Goal: Information Seeking & Learning: Learn about a topic

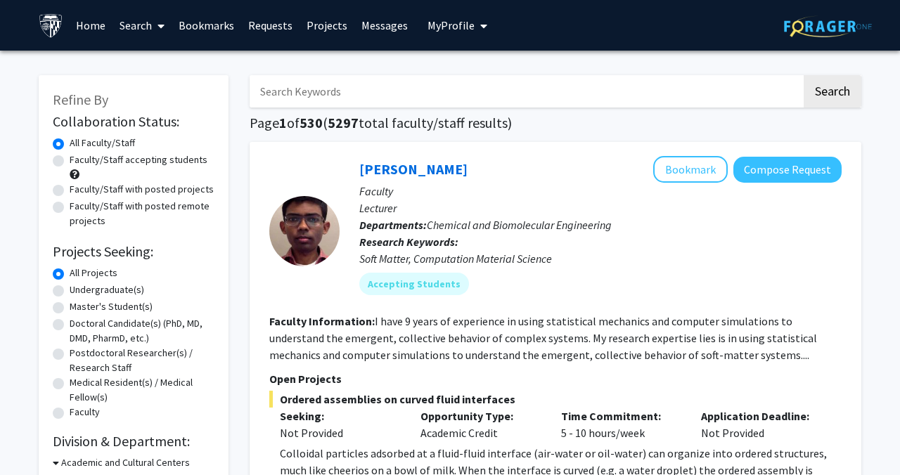
click at [446, 20] on span "My Profile" at bounding box center [450, 25] width 47 height 14
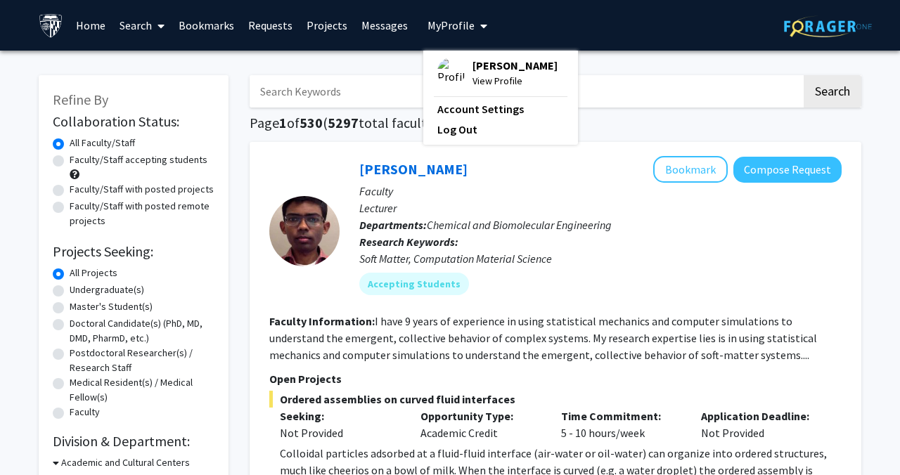
click at [445, 29] on span "My Profile" at bounding box center [450, 25] width 47 height 14
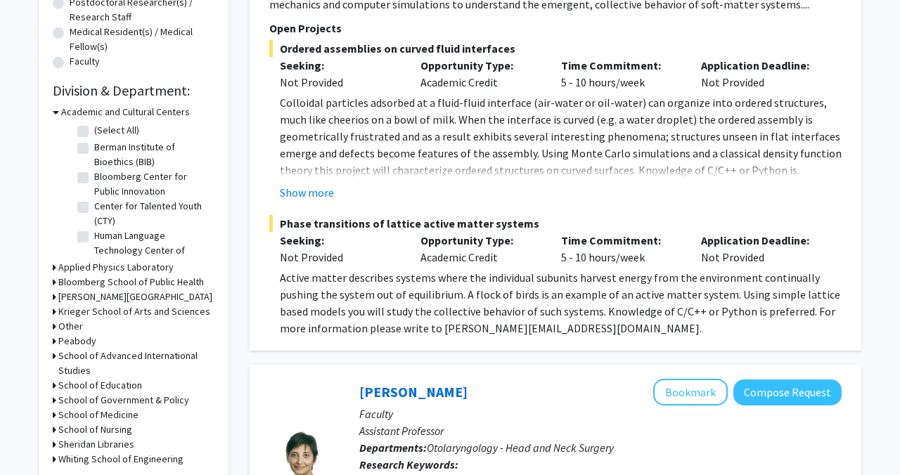
scroll to position [366, 0]
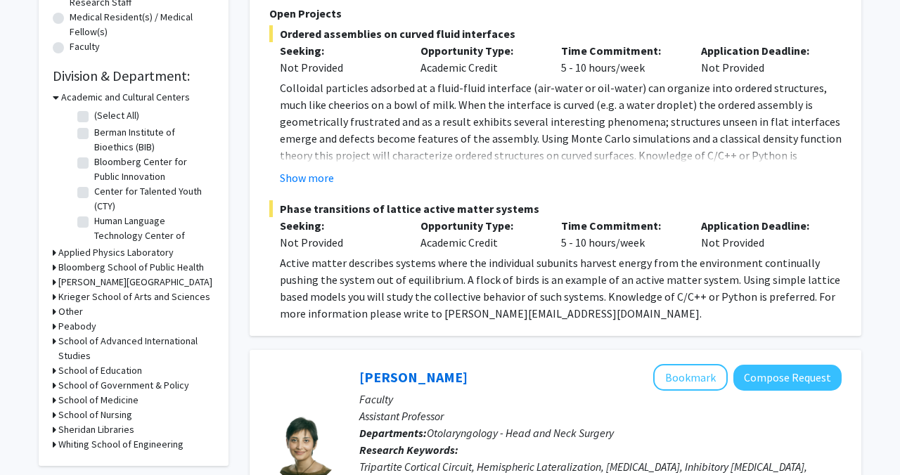
click at [137, 295] on h3 "Krieger School of Arts and Sciences" at bounding box center [134, 297] width 152 height 15
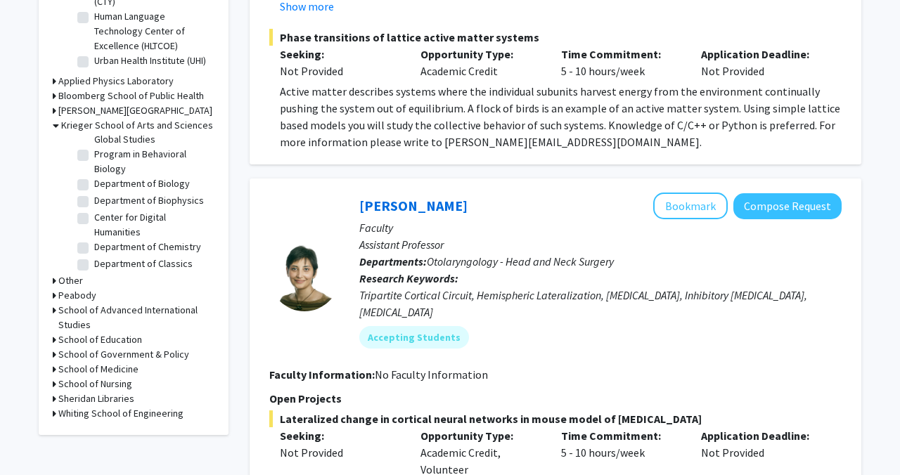
scroll to position [625, 0]
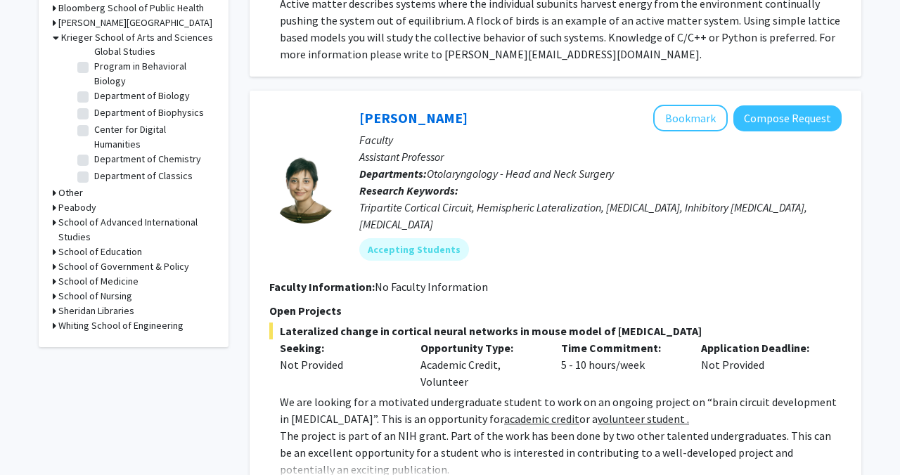
click at [120, 278] on h3 "School of Medicine" at bounding box center [98, 281] width 80 height 15
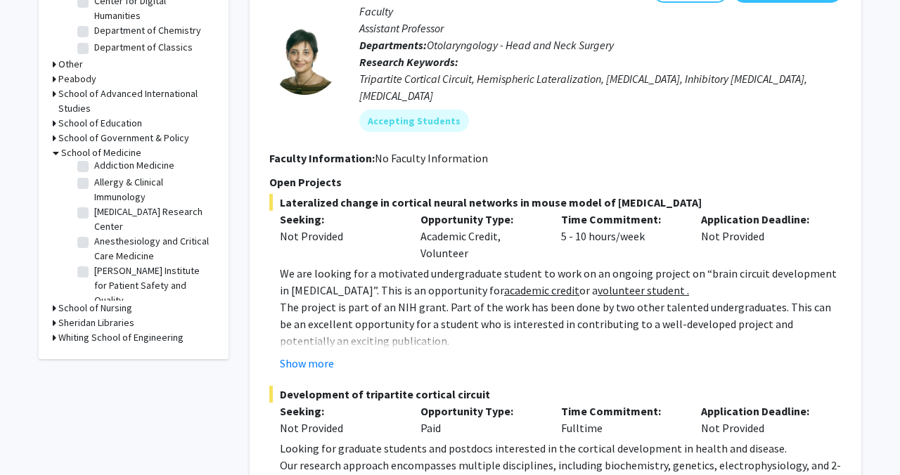
scroll to position [25, 0]
click at [94, 181] on label "Allergy & Clinical Immunology" at bounding box center [152, 187] width 117 height 30
click at [94, 181] on input "Allergy & Clinical Immunology" at bounding box center [98, 176] width 9 height 9
checkbox input "true"
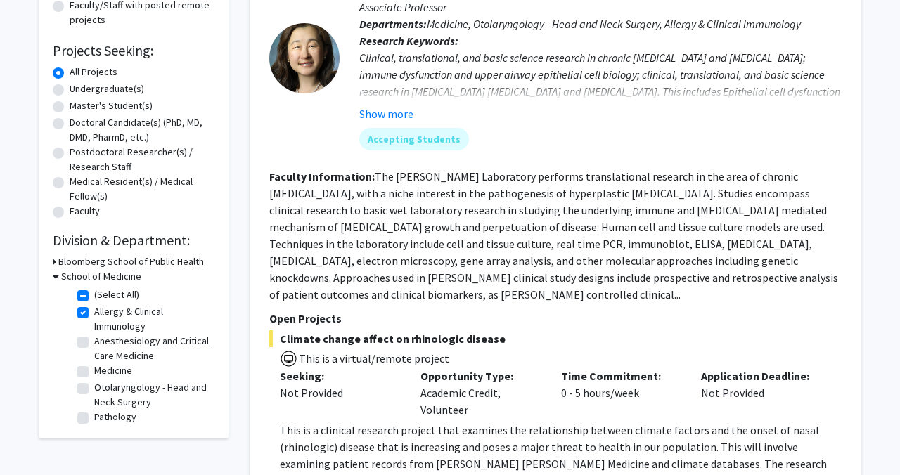
scroll to position [243, 0]
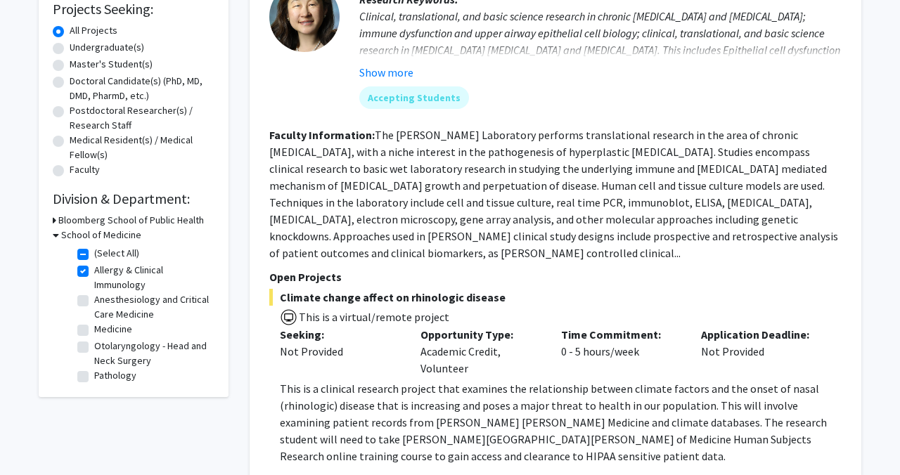
click at [94, 271] on label "Allergy & Clinical Immunology" at bounding box center [152, 278] width 117 height 30
click at [94, 271] on input "Allergy & Clinical Immunology" at bounding box center [98, 267] width 9 height 9
checkbox input "false"
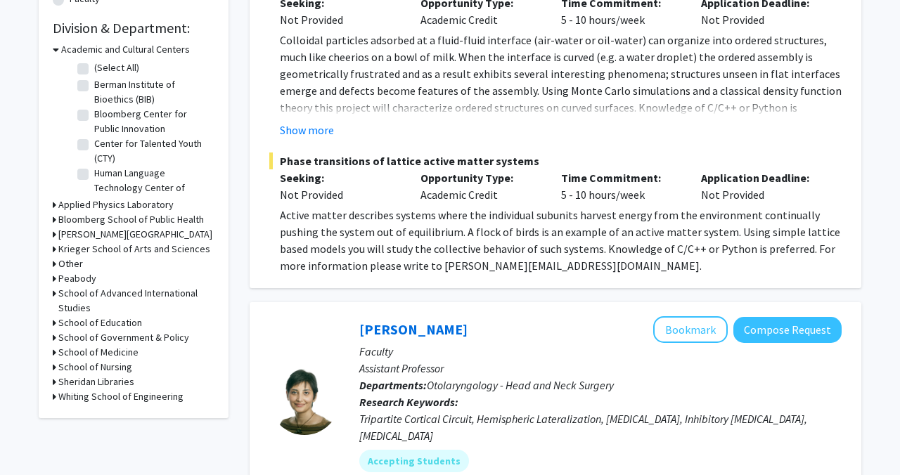
scroll to position [416, 0]
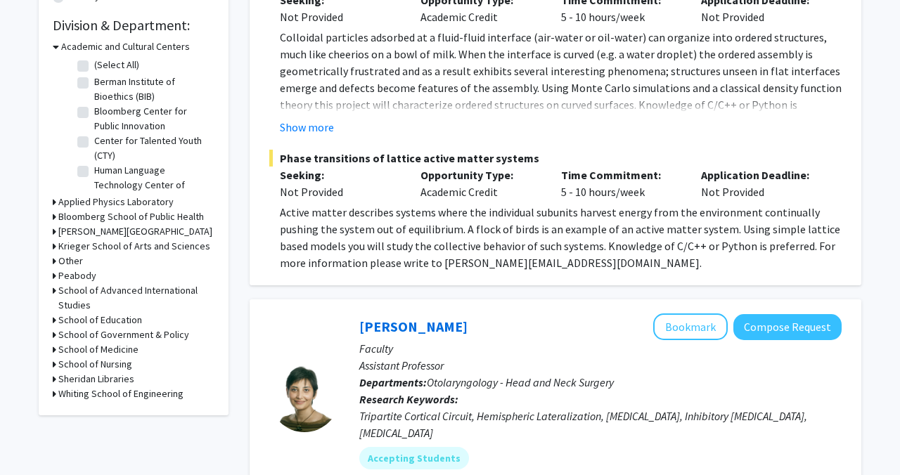
click at [105, 348] on h3 "School of Medicine" at bounding box center [98, 349] width 80 height 15
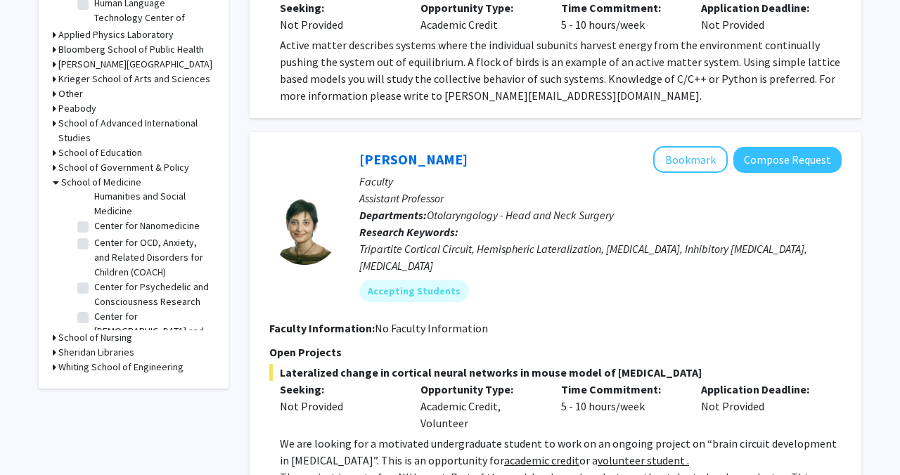
scroll to position [498, 0]
click at [94, 233] on label "Center for OCD, Anxiety, and Related Disorders for Children (COACH)" at bounding box center [152, 255] width 117 height 44
click at [94, 233] on input "Center for OCD, Anxiety, and Related Disorders for Children (COACH)" at bounding box center [98, 237] width 9 height 9
checkbox input "true"
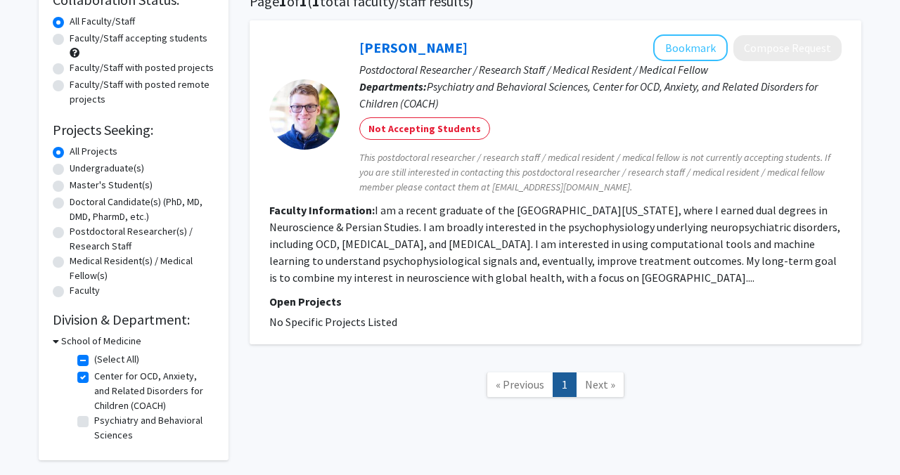
scroll to position [181, 0]
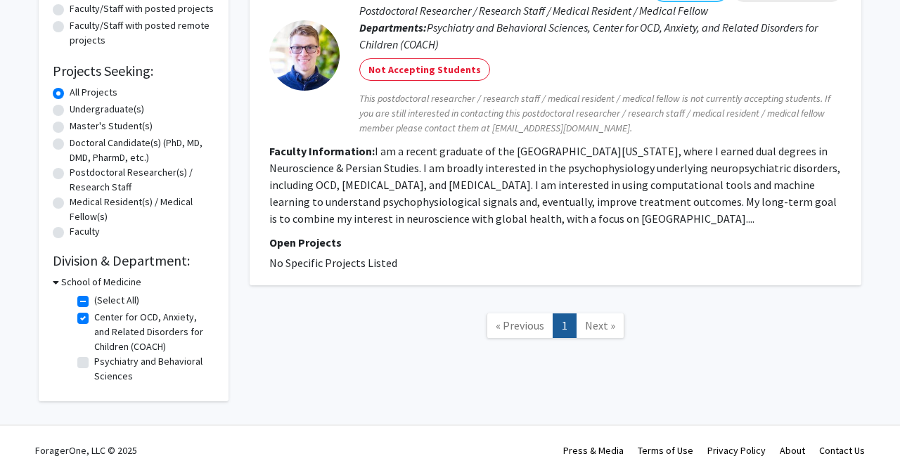
click at [94, 320] on label "Center for OCD, Anxiety, and Related Disorders for Children (COACH)" at bounding box center [152, 332] width 117 height 44
click at [94, 319] on input "Center for OCD, Anxiety, and Related Disorders for Children (COACH)" at bounding box center [98, 314] width 9 height 9
checkbox input "false"
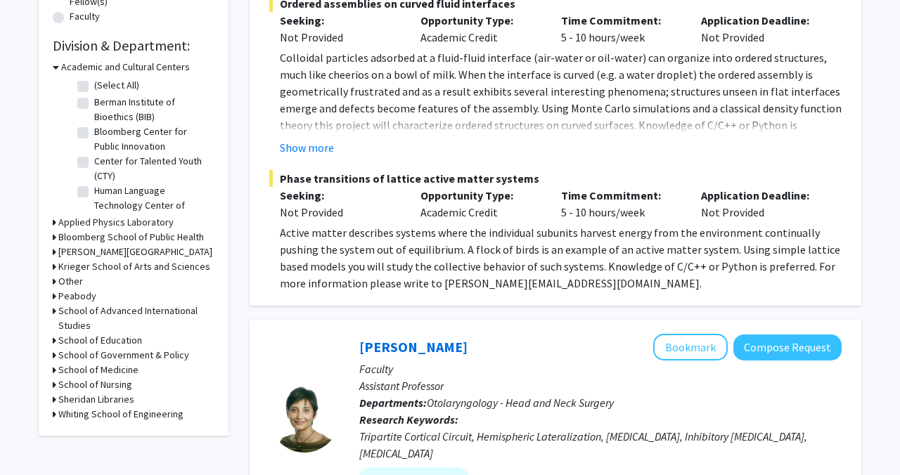
scroll to position [404, 0]
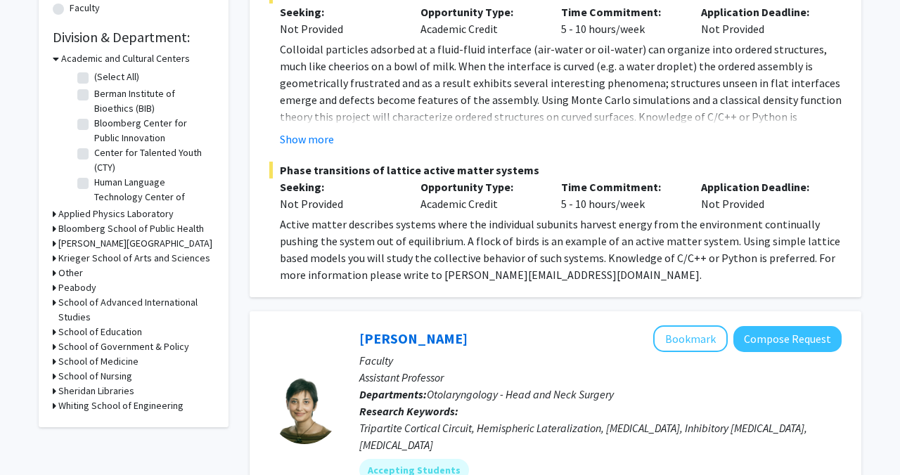
click at [102, 361] on h3 "School of Medicine" at bounding box center [98, 361] width 80 height 15
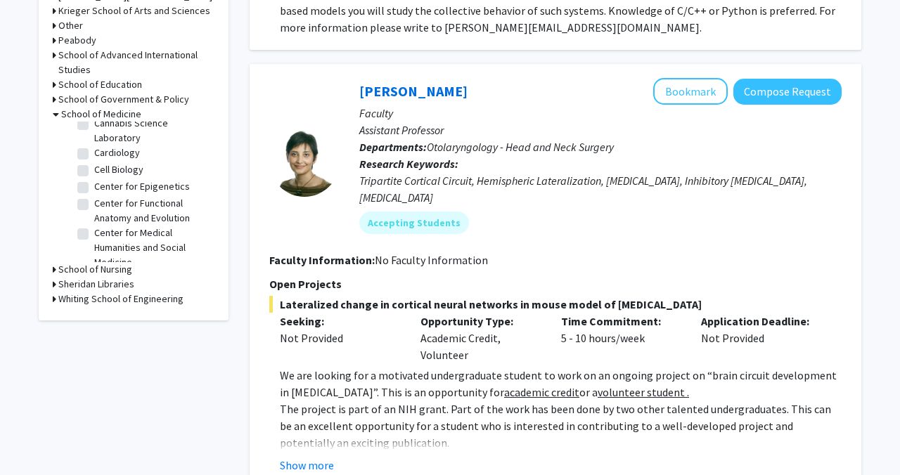
scroll to position [361, 0]
click at [94, 161] on label "Cardiology" at bounding box center [117, 168] width 46 height 15
click at [94, 161] on input "Cardiology" at bounding box center [98, 165] width 9 height 9
checkbox input "true"
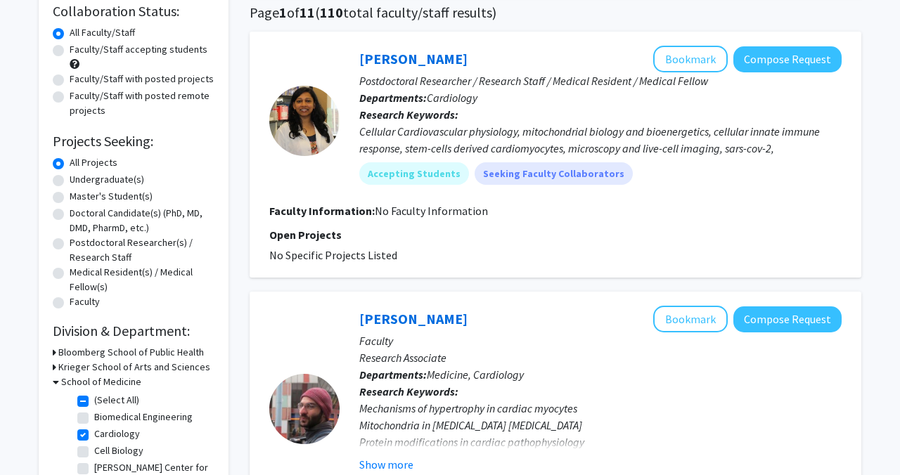
scroll to position [111, 0]
click at [70, 52] on label "Faculty/Staff accepting students" at bounding box center [139, 48] width 138 height 15
click at [70, 51] on input "Faculty/Staff accepting students" at bounding box center [74, 45] width 9 height 9
radio input "true"
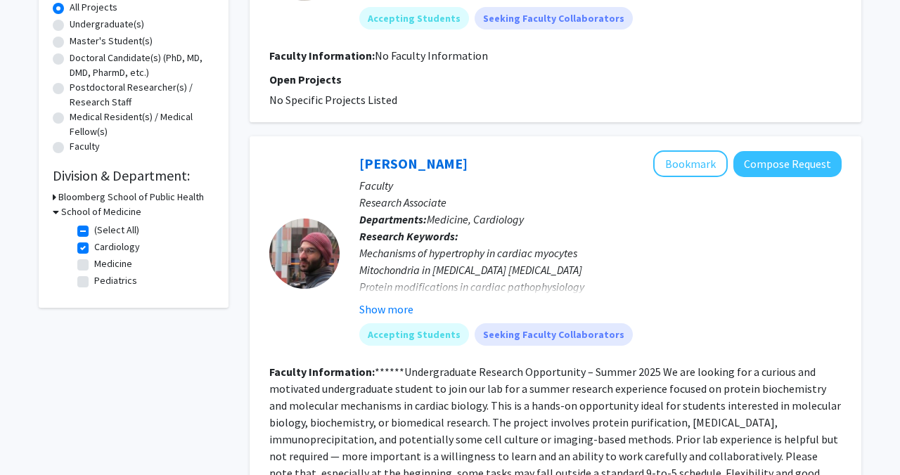
scroll to position [266, 0]
click at [94, 249] on label "Cardiology" at bounding box center [117, 246] width 46 height 15
click at [94, 248] on input "Cardiology" at bounding box center [98, 243] width 9 height 9
checkbox input "false"
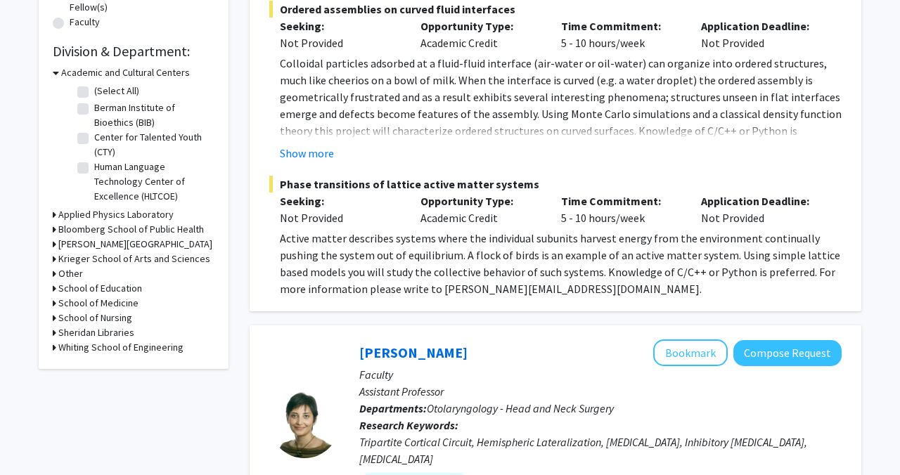
scroll to position [394, 0]
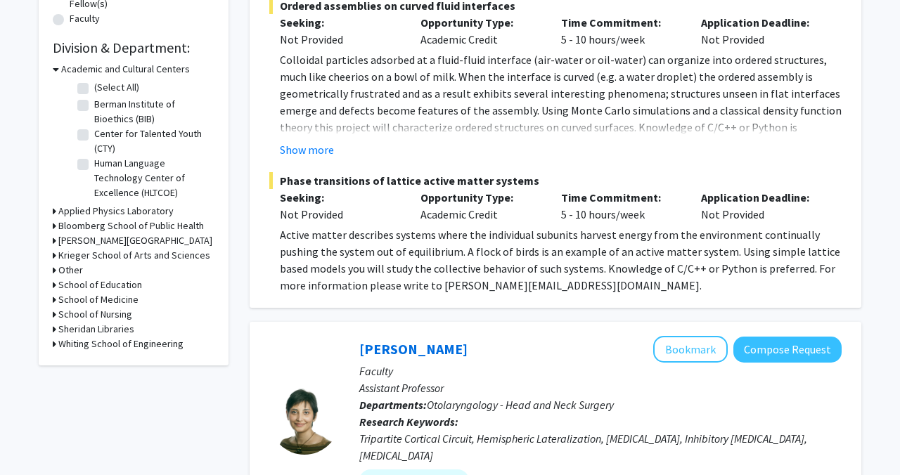
click at [103, 298] on h3 "School of Medicine" at bounding box center [98, 299] width 80 height 15
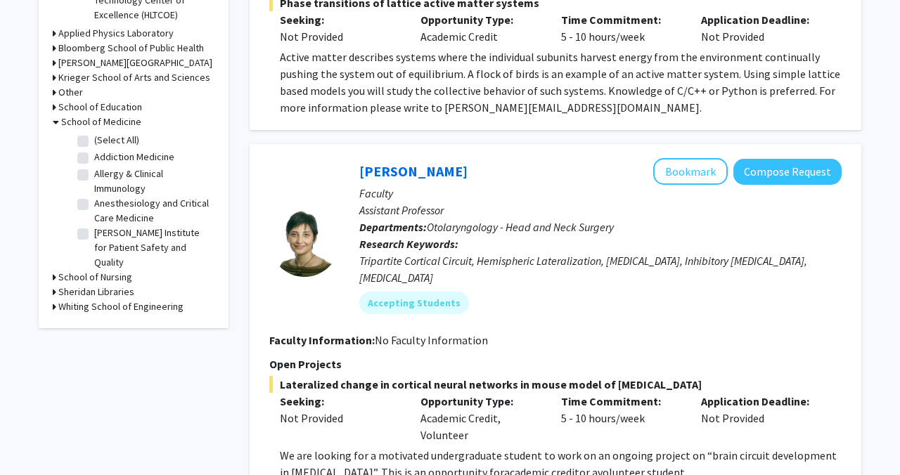
scroll to position [569, 0]
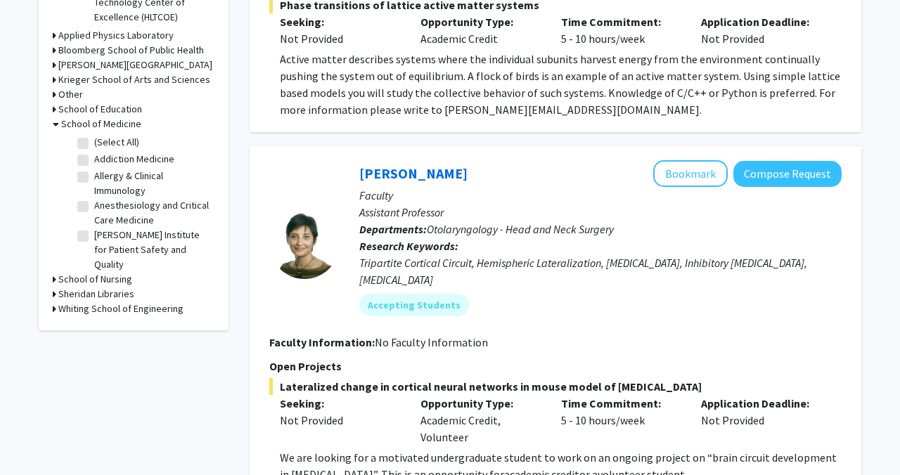
click at [94, 280] on h3 "School of Nursing" at bounding box center [95, 279] width 74 height 15
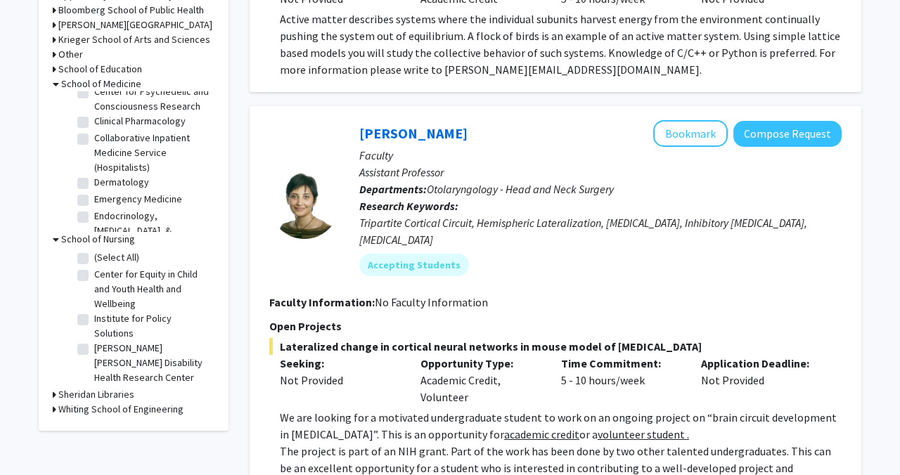
scroll to position [446, 0]
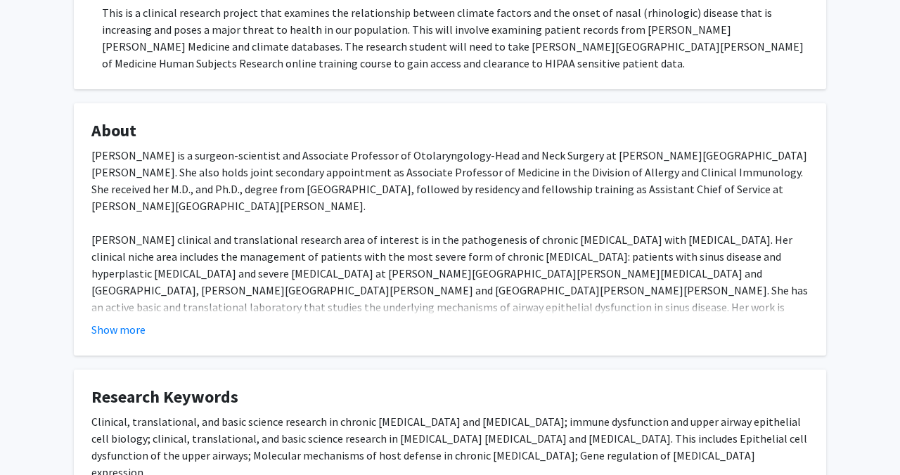
scroll to position [370, 0]
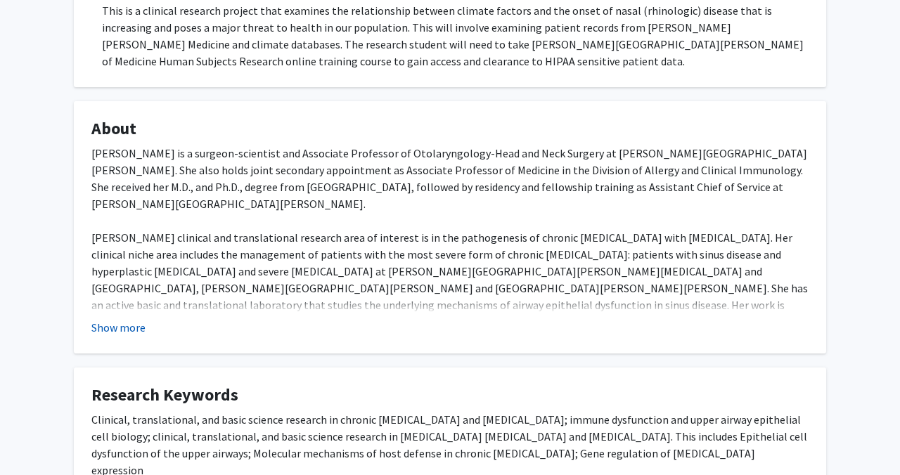
click at [129, 333] on button "Show more" at bounding box center [118, 327] width 54 height 17
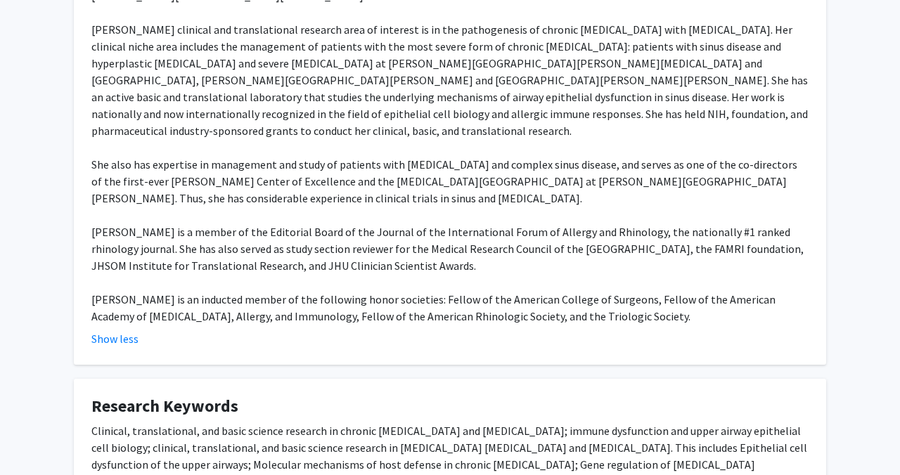
scroll to position [0, 0]
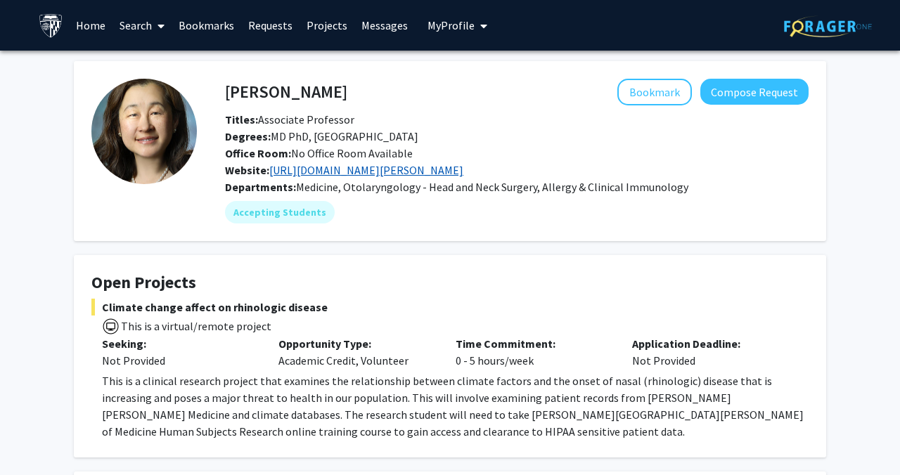
click at [353, 172] on link "https://www.hopkinsmedicine.org/research/labs/jean-kim-lab" at bounding box center [366, 170] width 194 height 14
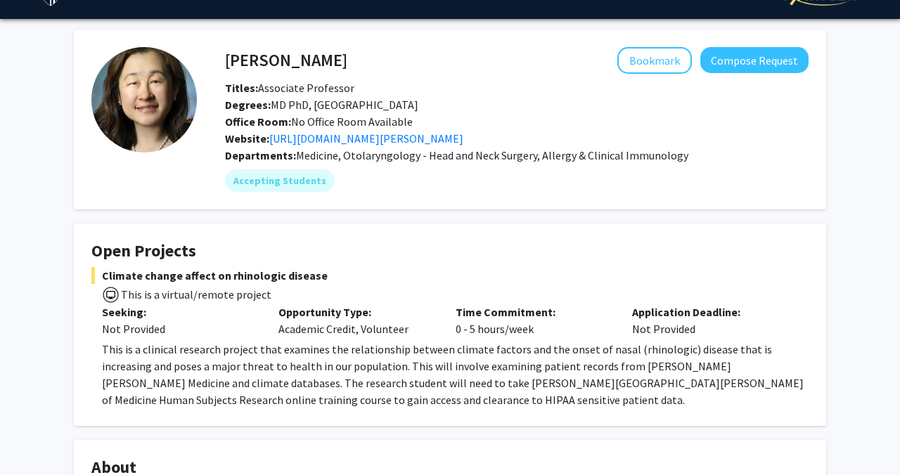
scroll to position [33, 0]
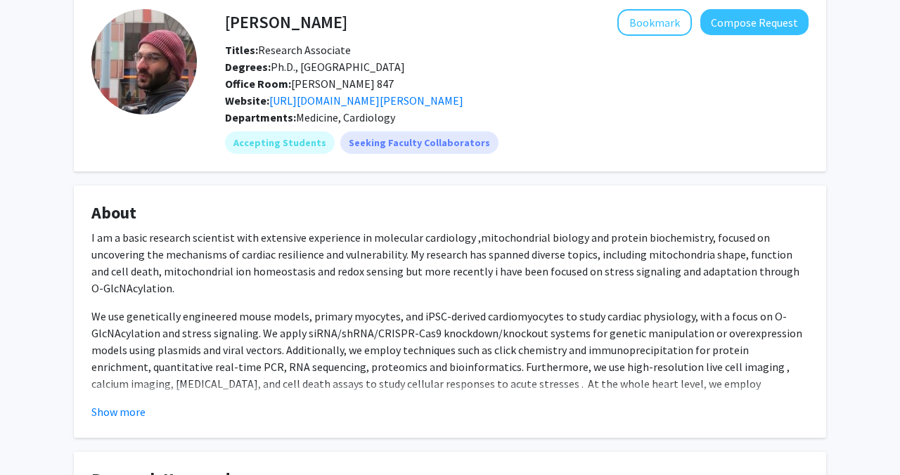
scroll to position [68, 0]
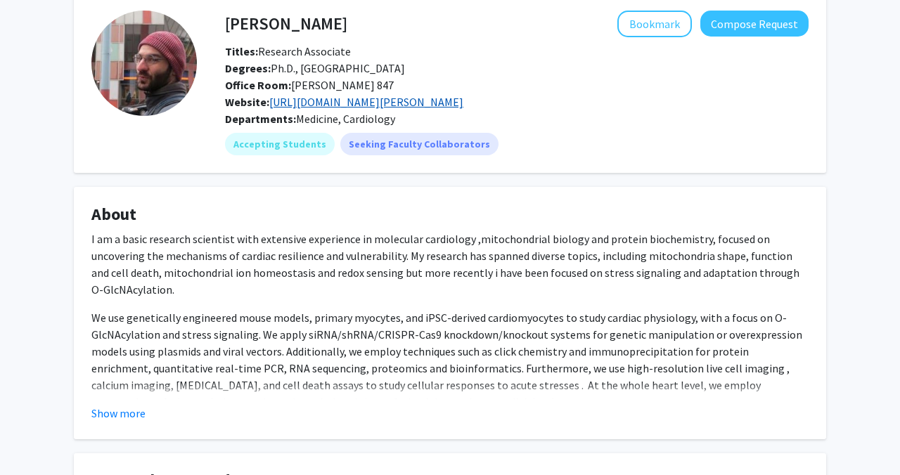
click at [361, 106] on link "[URL][DOMAIN_NAME][PERSON_NAME]" at bounding box center [366, 102] width 194 height 14
click at [102, 417] on button "Show more" at bounding box center [118, 413] width 54 height 17
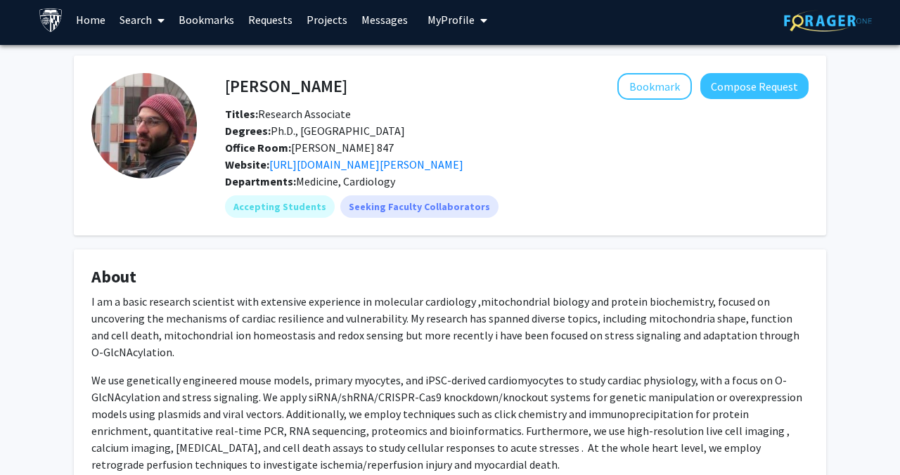
scroll to position [0, 0]
